Goal: Find specific page/section: Find specific page/section

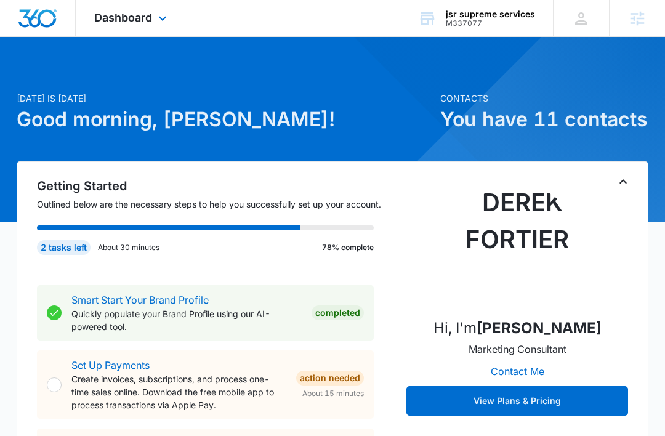
click at [154, 17] on div "Dashboard Apps Reputation Websites Forms CRM Email Social Shop Content Ads Inte…" at bounding box center [132, 18] width 113 height 36
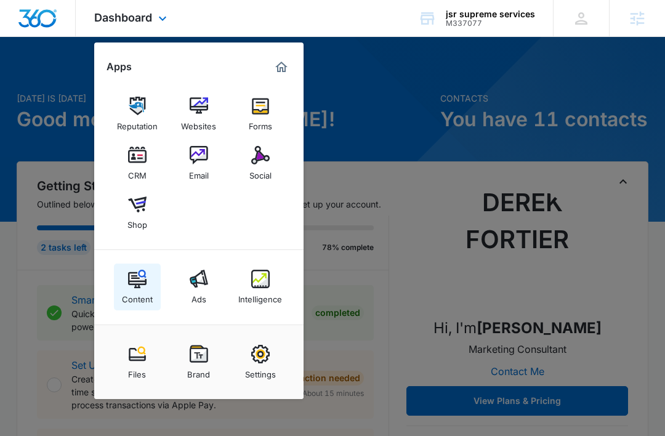
click at [149, 273] on link "Content" at bounding box center [137, 287] width 47 height 47
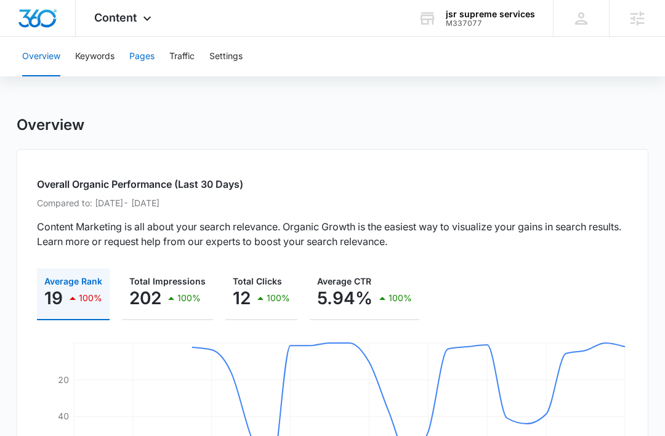
click at [144, 53] on button "Pages" at bounding box center [141, 56] width 25 height 39
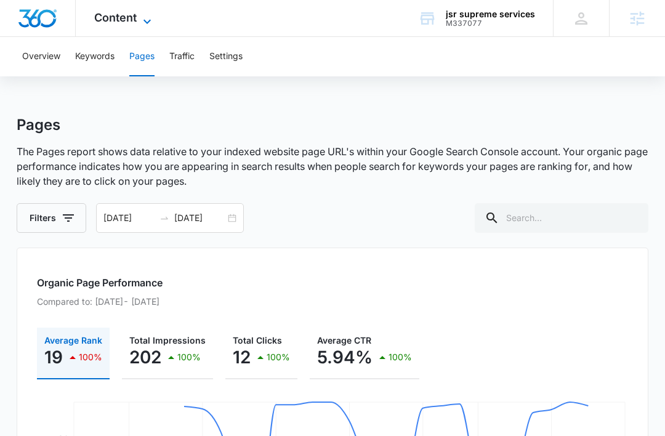
click at [134, 14] on span "Content" at bounding box center [115, 17] width 43 height 13
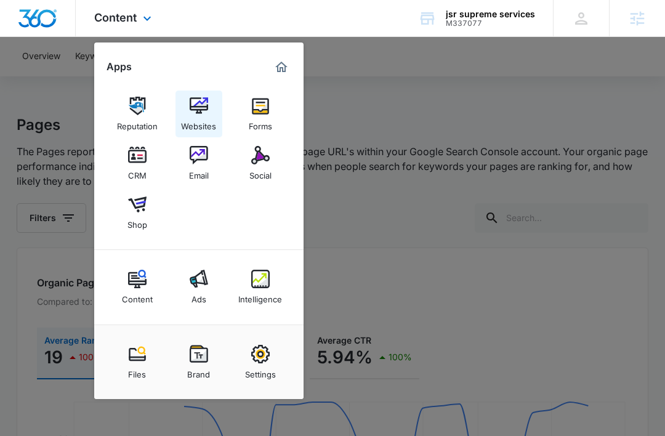
click at [192, 113] on img at bounding box center [199, 106] width 18 height 18
